Goal: Task Accomplishment & Management: Use online tool/utility

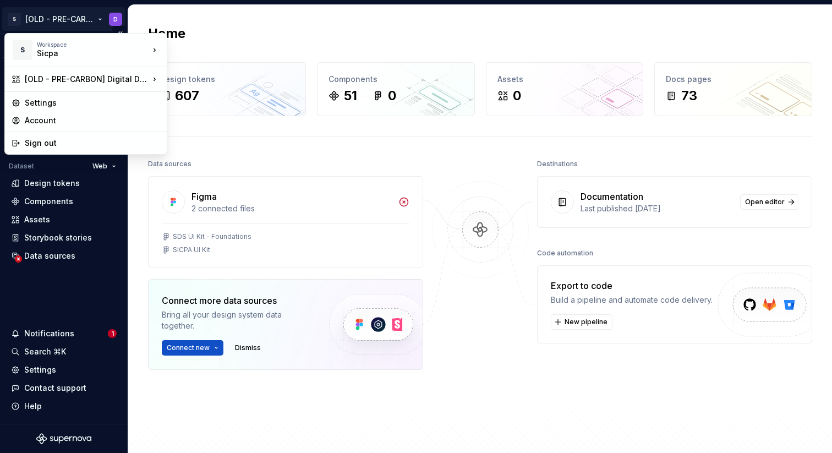
click at [50, 20] on html "S [OLD - PRE-CARBON] Digital Design System D Version Current draft Home Documen…" at bounding box center [416, 226] width 832 height 453
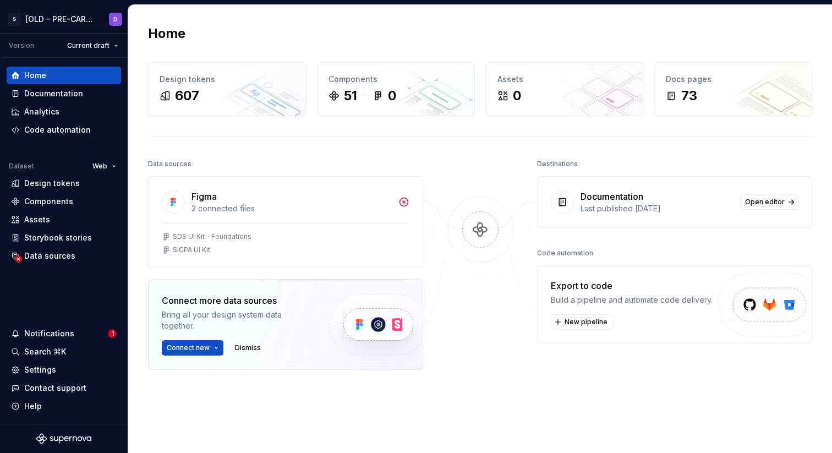
click at [289, 28] on html "S [OLD - PRE-CARBON] Digital Design System D Version Current draft Home Documen…" at bounding box center [416, 226] width 832 height 453
click at [52, 99] on div "Documentation" at bounding box center [53, 93] width 59 height 11
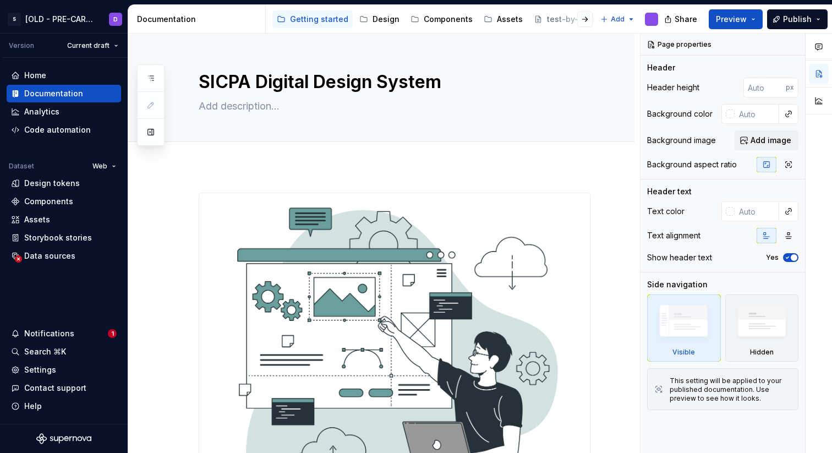
type textarea "*"
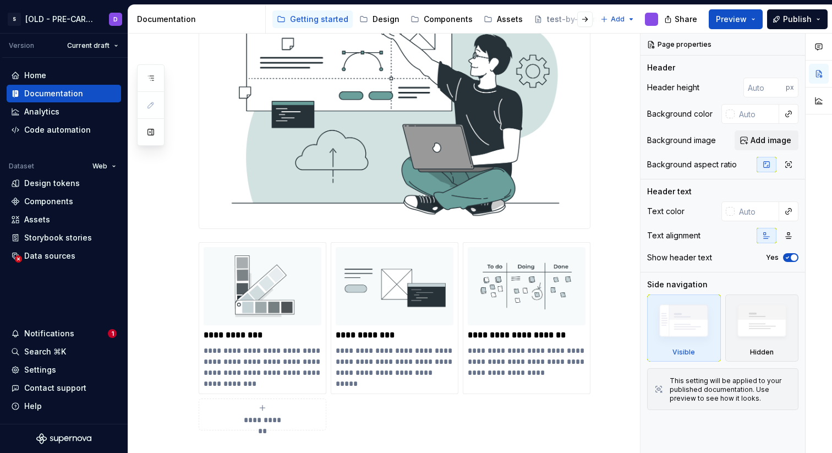
scroll to position [336, 0]
